Goal: Task Accomplishment & Management: Use online tool/utility

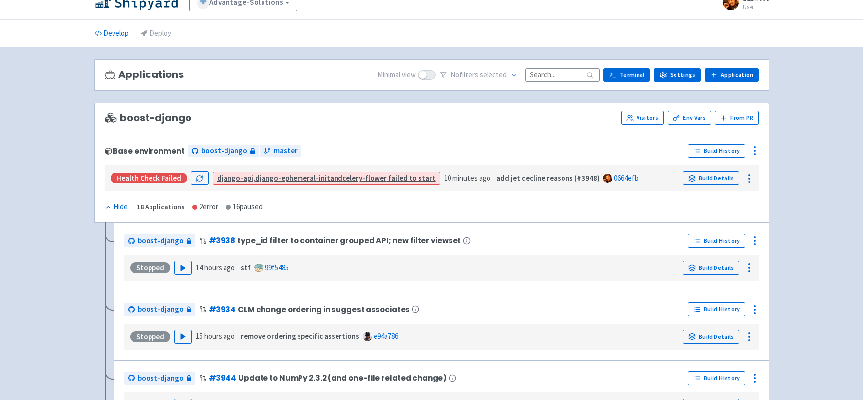
scroll to position [15, 0]
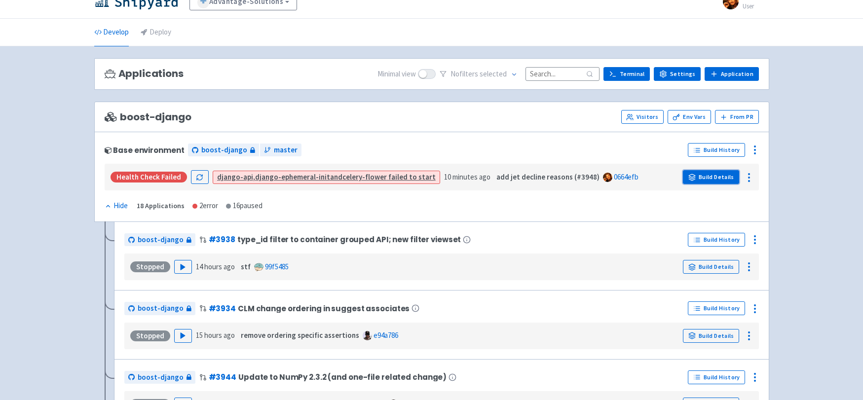
click at [716, 179] on link "Build Details" at bounding box center [711, 177] width 56 height 14
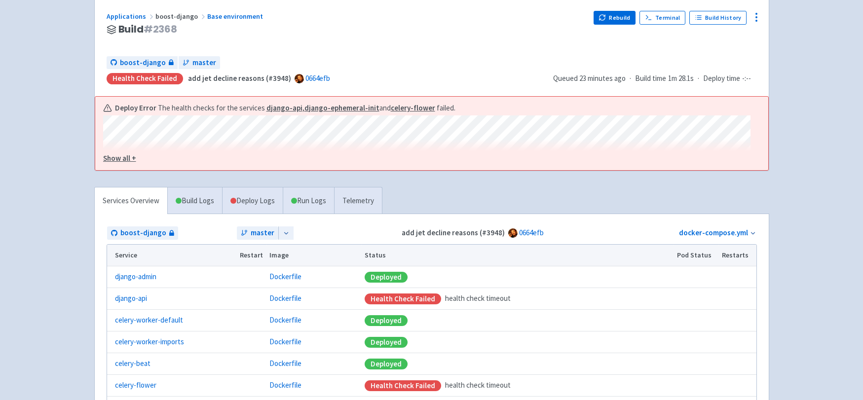
scroll to position [26, 0]
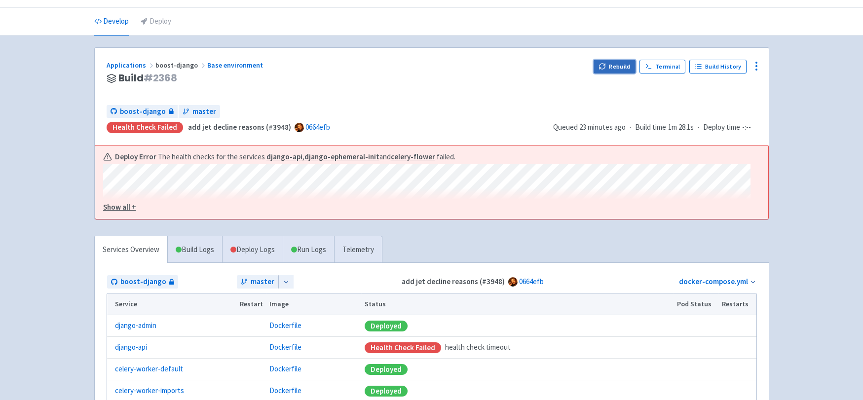
click at [613, 71] on button "Rebuild" at bounding box center [614, 67] width 42 height 14
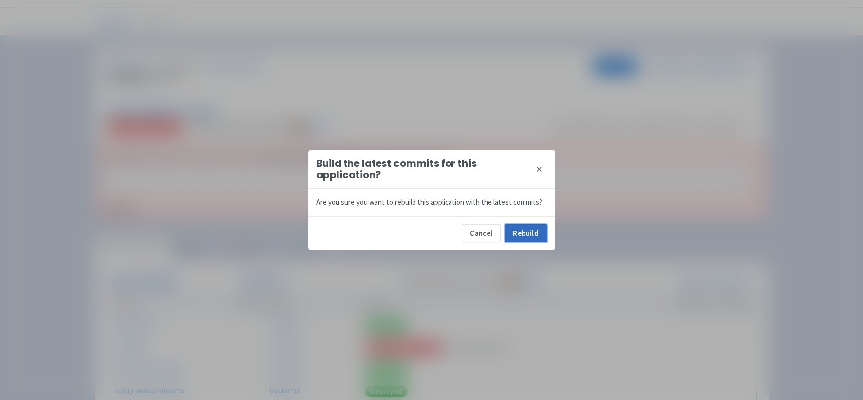
click at [527, 237] on button "Rebuild" at bounding box center [526, 233] width 42 height 18
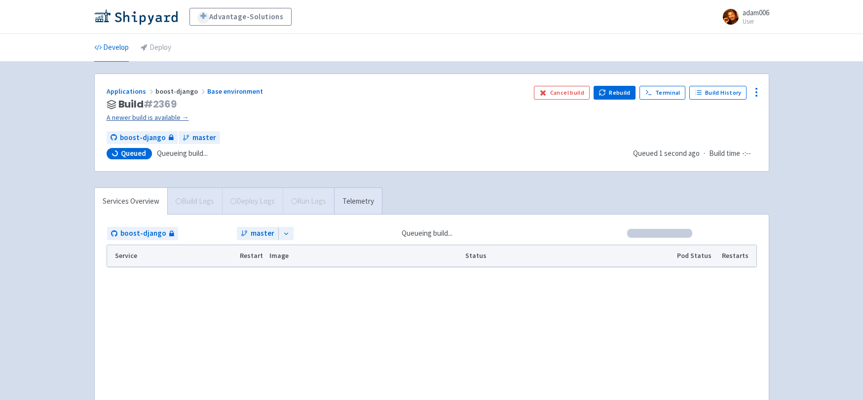
click at [182, 117] on link "A newer build is available →" at bounding box center [317, 117] width 420 height 11
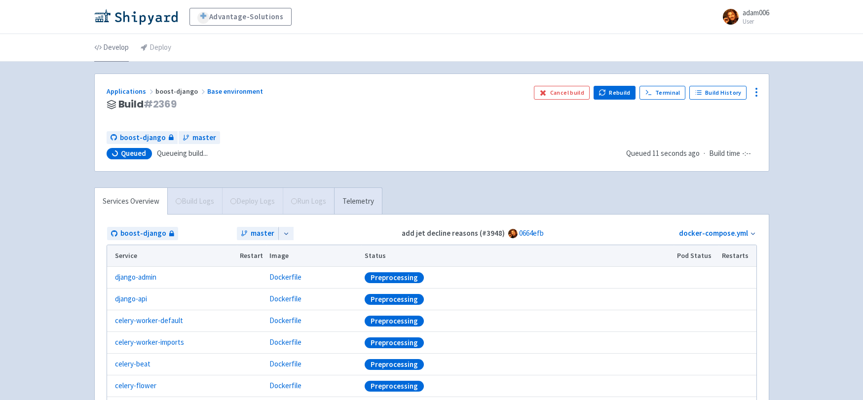
click at [115, 47] on link "Develop" at bounding box center [111, 48] width 35 height 28
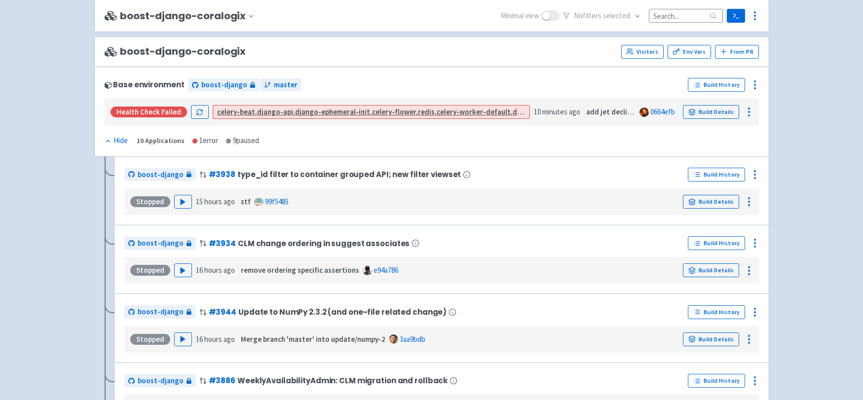
scroll to position [1380, 0]
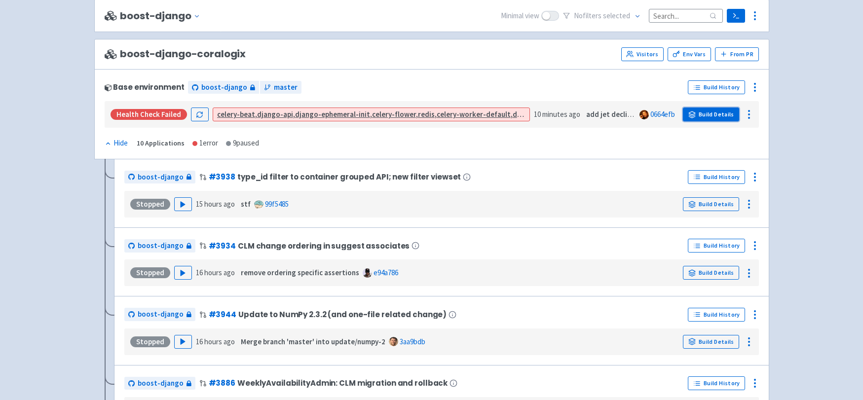
click at [708, 114] on link "Build Details" at bounding box center [711, 115] width 56 height 14
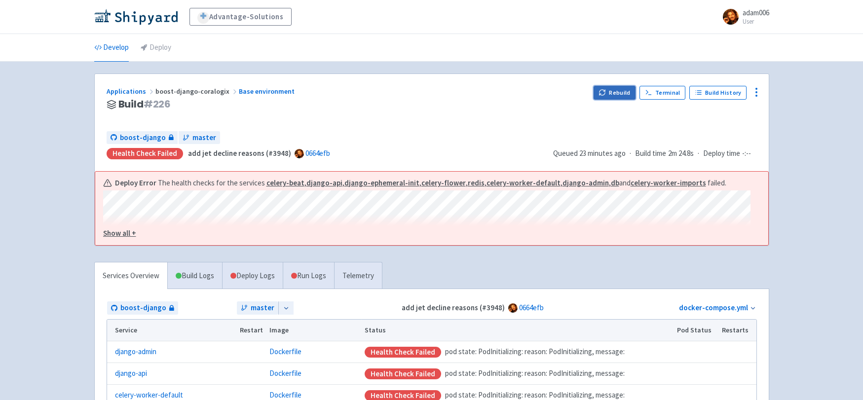
click at [614, 95] on button "Rebuild" at bounding box center [614, 93] width 42 height 14
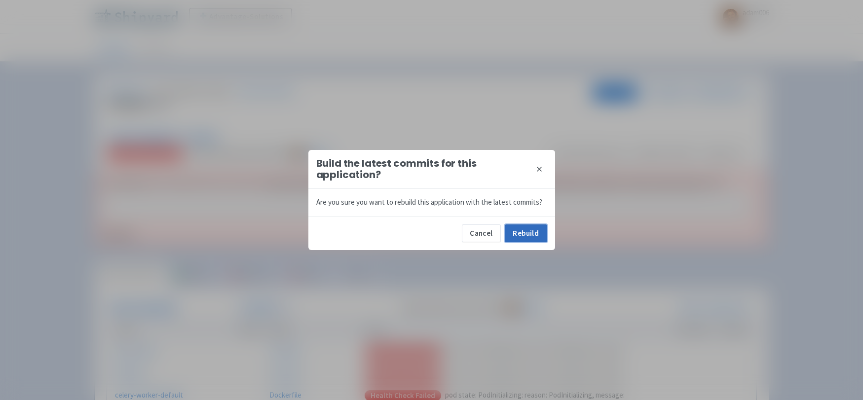
click at [539, 228] on button "Rebuild" at bounding box center [526, 233] width 42 height 18
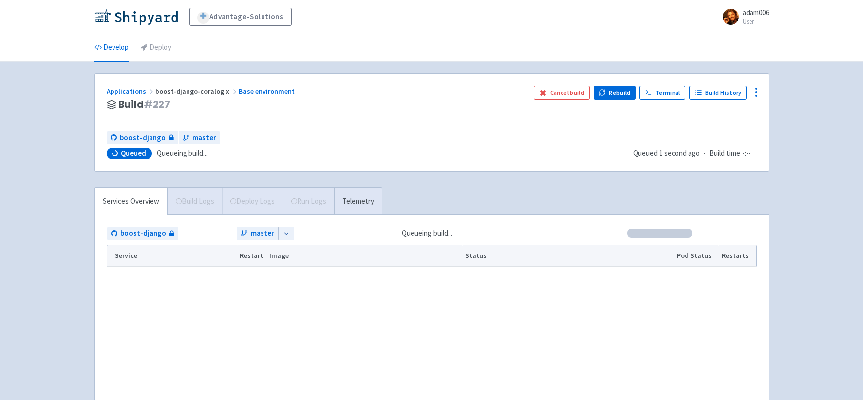
click at [801, 202] on div "Advantage-Solutions adam006 User Profile Sign out Develop Deploy" at bounding box center [431, 218] width 863 height 436
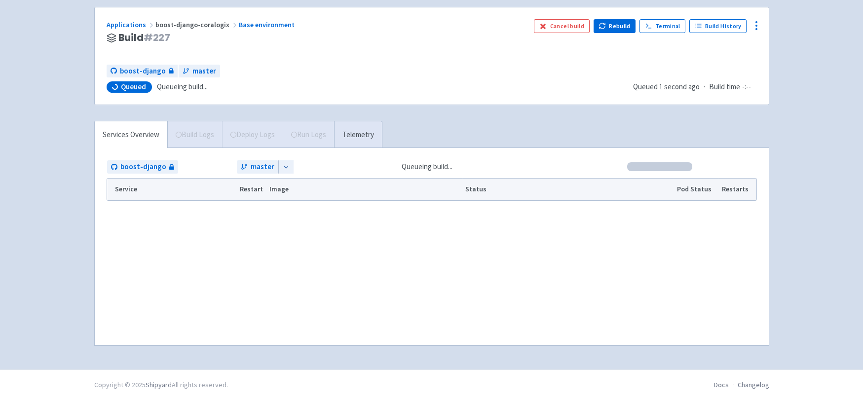
click at [816, 193] on div "Advantage-Solutions adam006 User Profile Sign out Develop Deploy" at bounding box center [431, 151] width 863 height 436
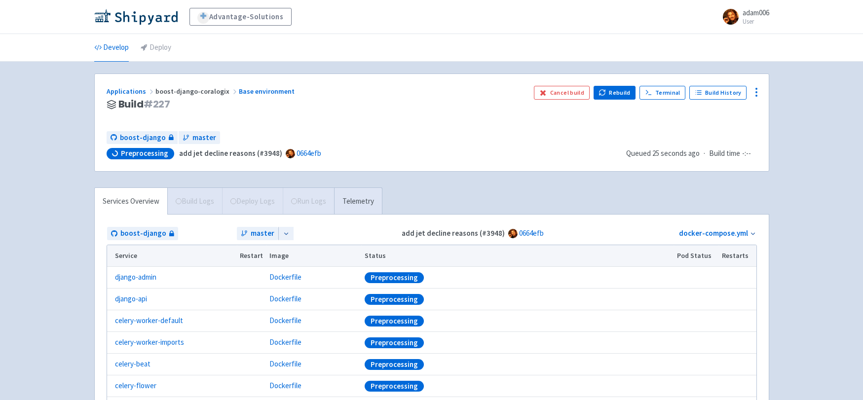
click at [532, 182] on div "Applications boost-django-coralogix Base environment Build # 227 Cancel build R…" at bounding box center [431, 286] width 675 height 425
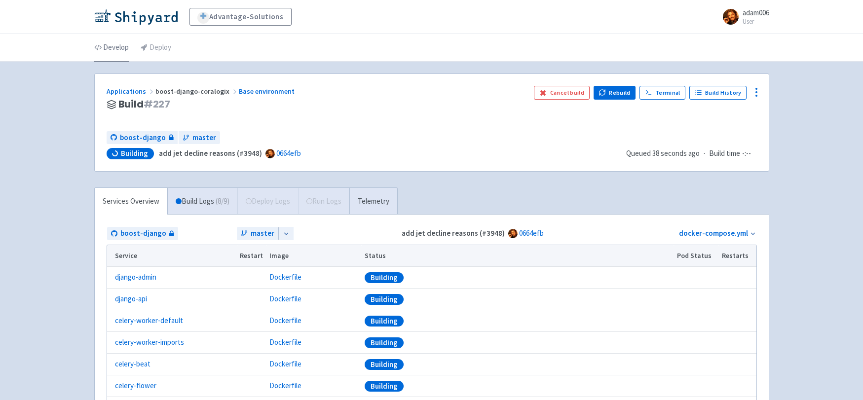
click at [102, 51] on link "Develop" at bounding box center [111, 48] width 35 height 28
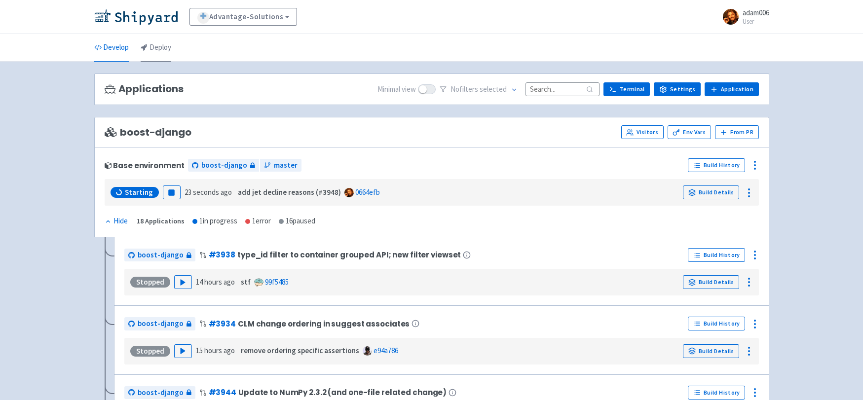
click at [150, 48] on link "Deploy" at bounding box center [156, 48] width 31 height 28
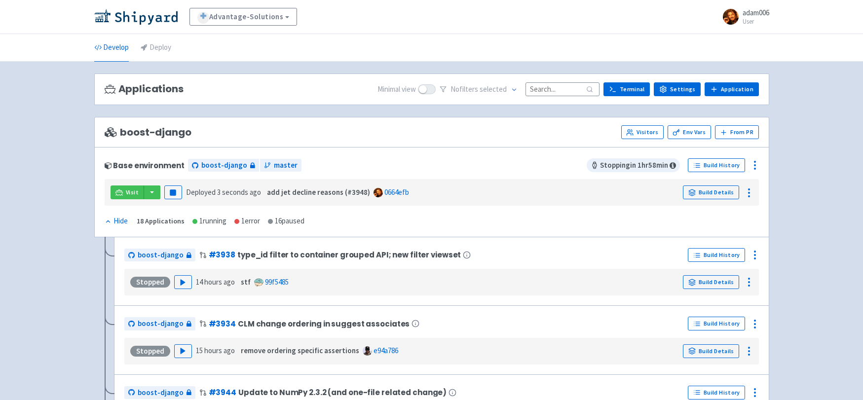
click at [151, 46] on link "Deploy" at bounding box center [156, 48] width 31 height 28
